Goal: Task Accomplishment & Management: Use online tool/utility

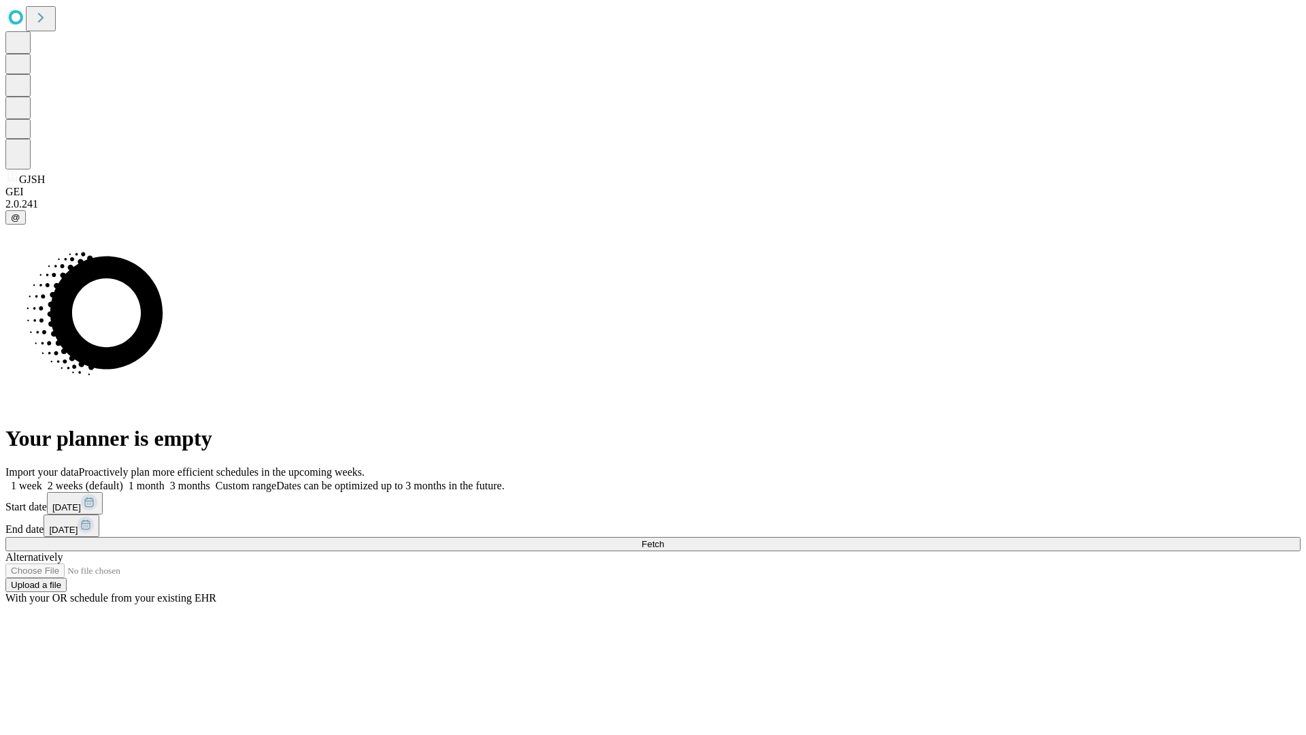
click at [664, 539] on span "Fetch" at bounding box center [652, 544] width 22 height 10
